Goal: Information Seeking & Learning: Learn about a topic

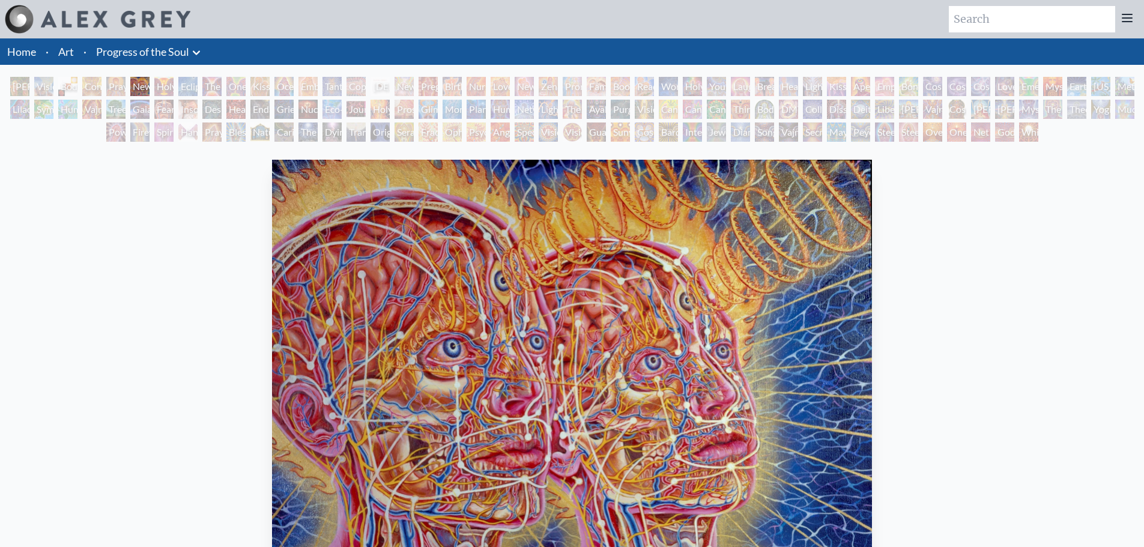
click at [17, 88] on div "[PERSON_NAME] & Eve" at bounding box center [19, 86] width 19 height 19
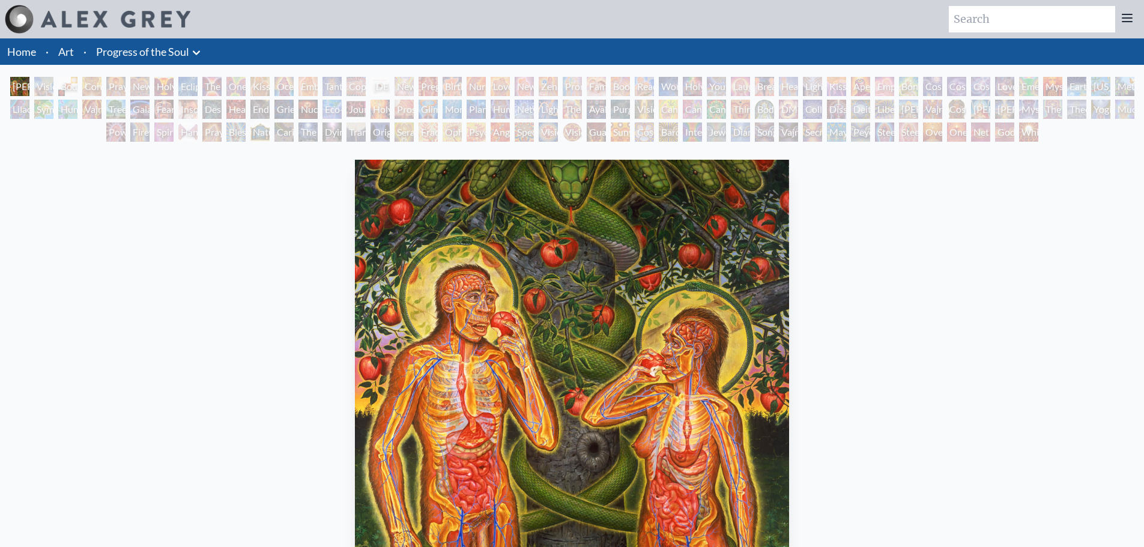
click at [29, 83] on div "[PERSON_NAME] & Eve" at bounding box center [19, 86] width 19 height 19
click at [46, 91] on div "Visionary Origin of Language" at bounding box center [43, 86] width 19 height 19
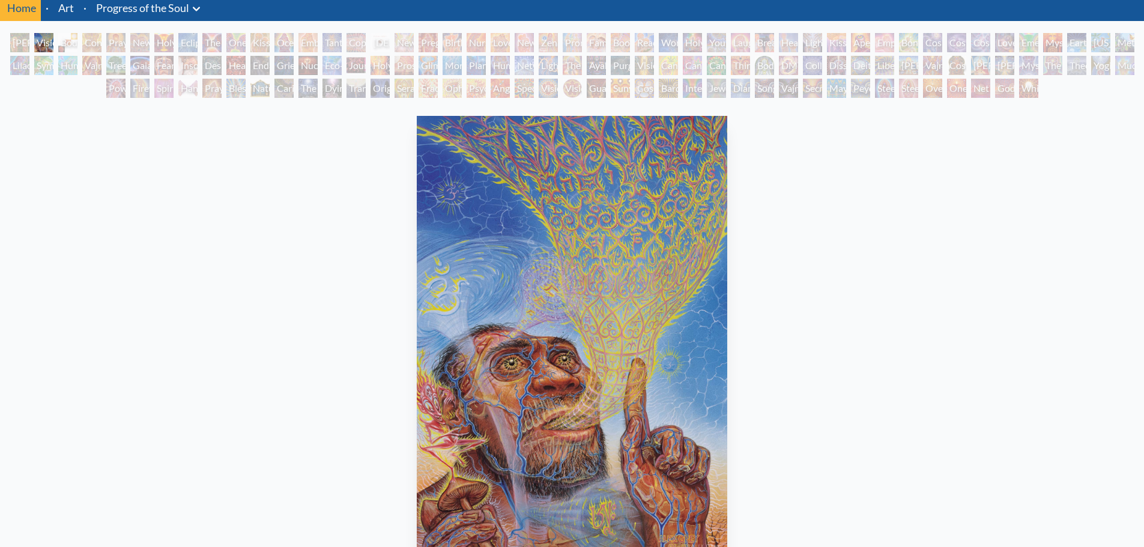
scroll to position [60, 0]
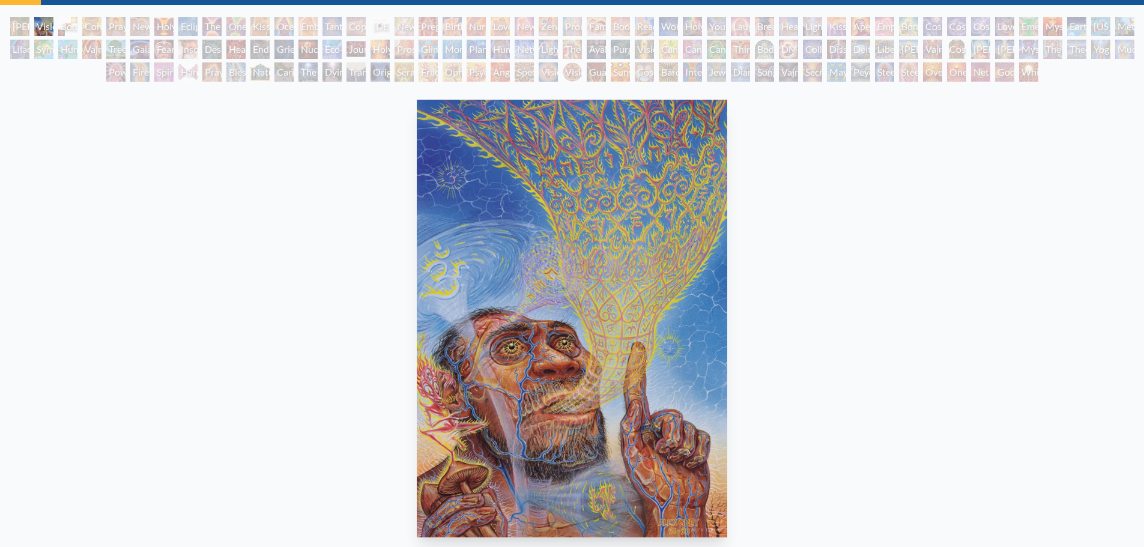
click at [301, 77] on div "The Soul Finds It's Way" at bounding box center [307, 71] width 19 height 19
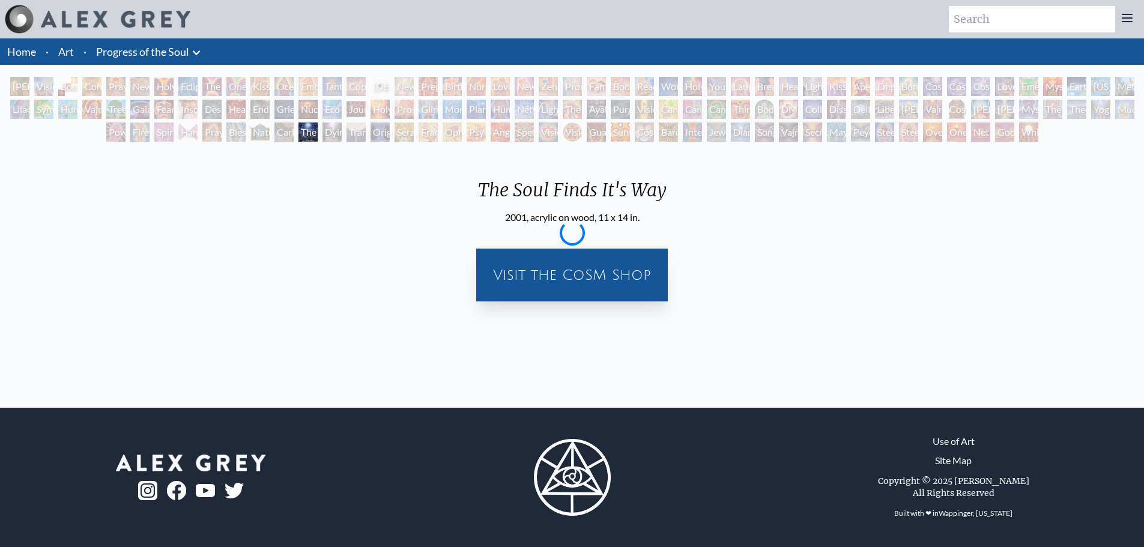
scroll to position [0, 0]
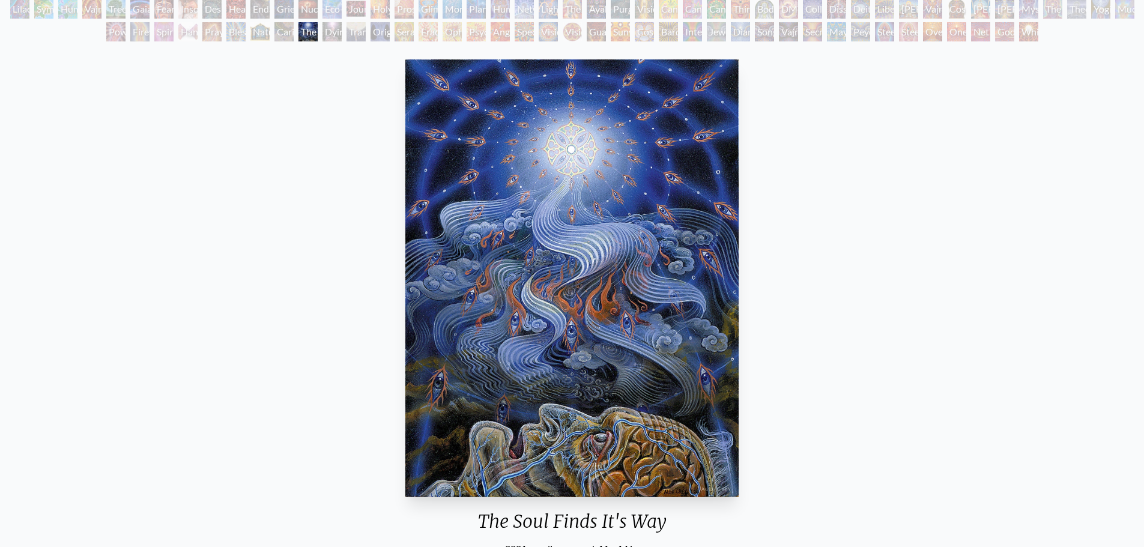
scroll to position [120, 0]
